Goal: Understand process/instructions

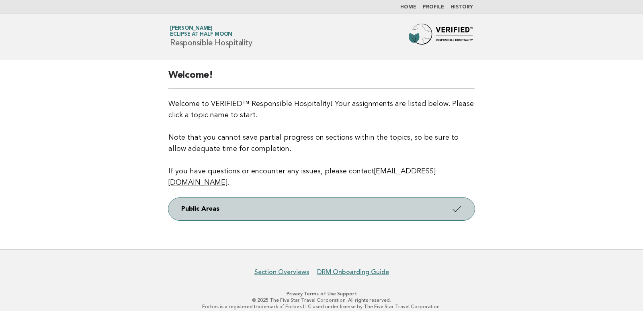
click at [431, 198] on link "Public Areas" at bounding box center [321, 209] width 306 height 22
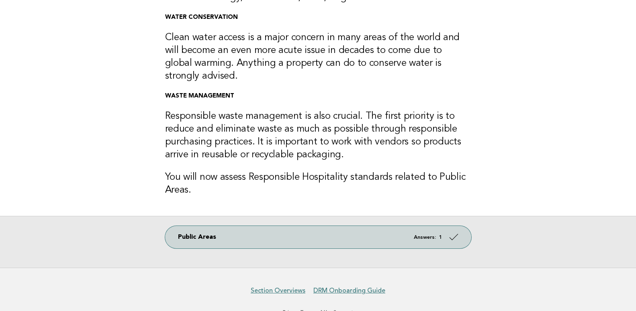
scroll to position [232, 0]
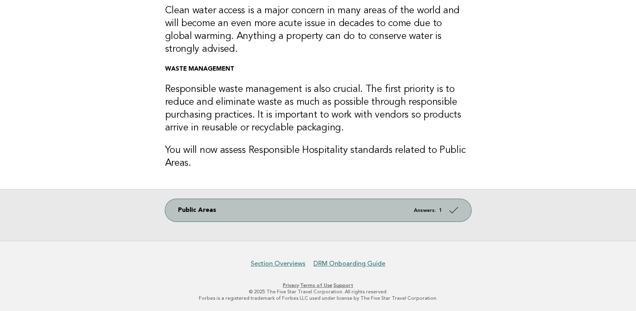
click at [460, 210] on link "Public Areas Answers: 1" at bounding box center [318, 210] width 306 height 22
